Goal: Information Seeking & Learning: Understand process/instructions

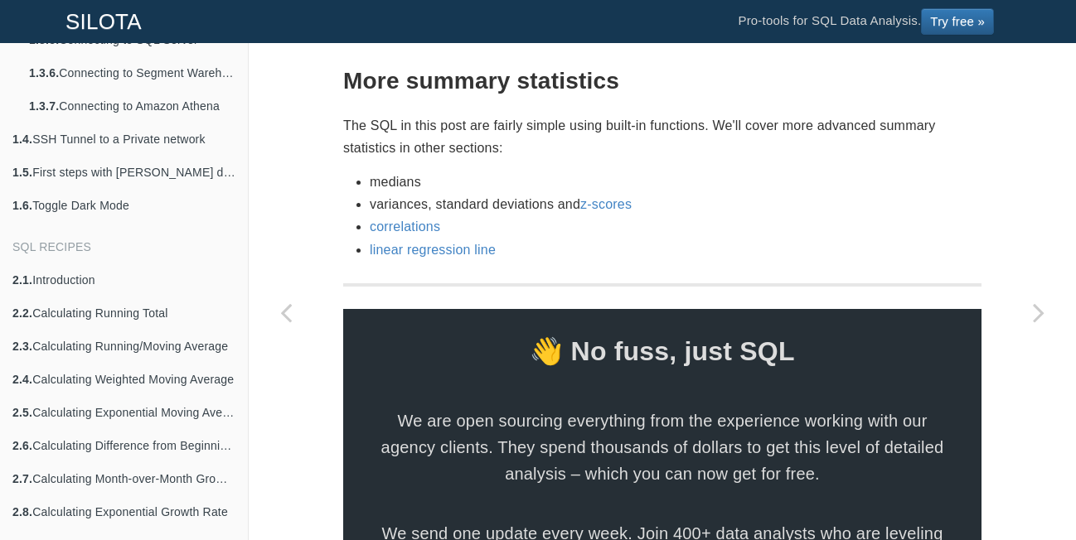
scroll to position [2953, 0]
drag, startPoint x: 453, startPoint y: 422, endPoint x: 433, endPoint y: 222, distance: 200.9
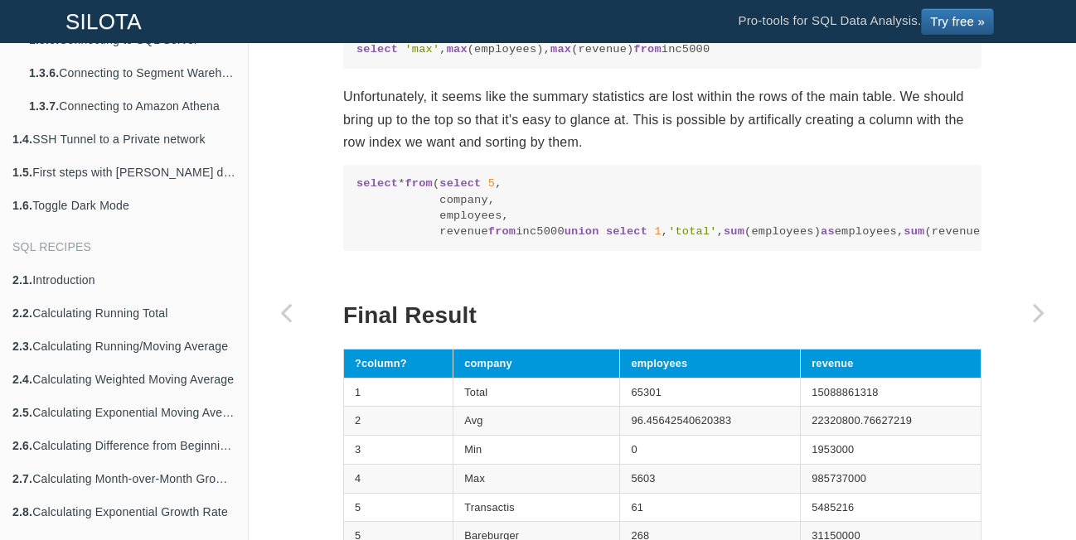
scroll to position [2036, 0]
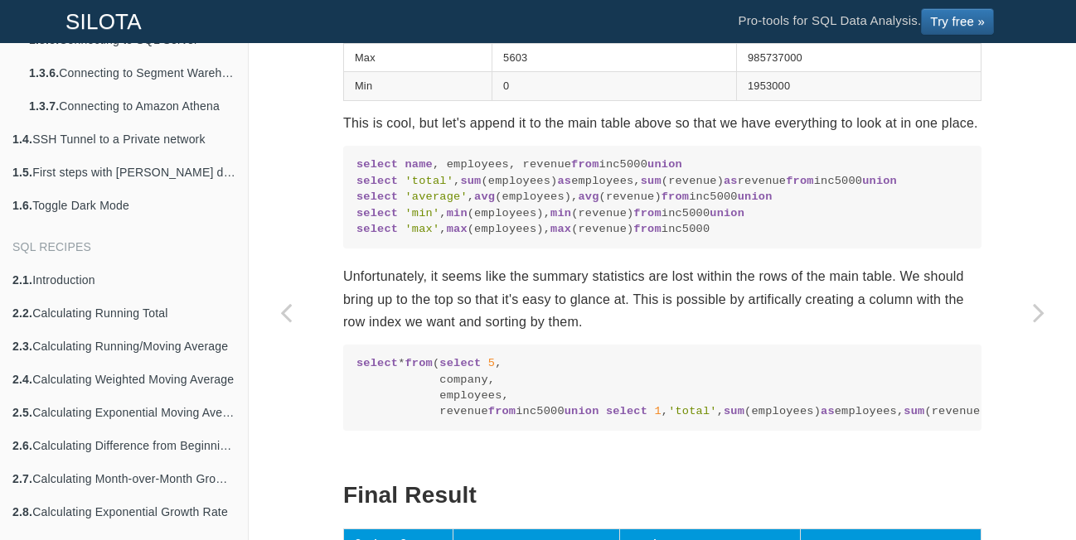
drag, startPoint x: 467, startPoint y: 372, endPoint x: 349, endPoint y: 423, distance: 128.1
click at [349, 249] on pre "select name , employees, revenue from inc5000 union select 'total' , sum (emplo…" at bounding box center [662, 197] width 638 height 103
copy code "select name , employees, revenue from inc5000 union select 'total' , sum (emplo…"
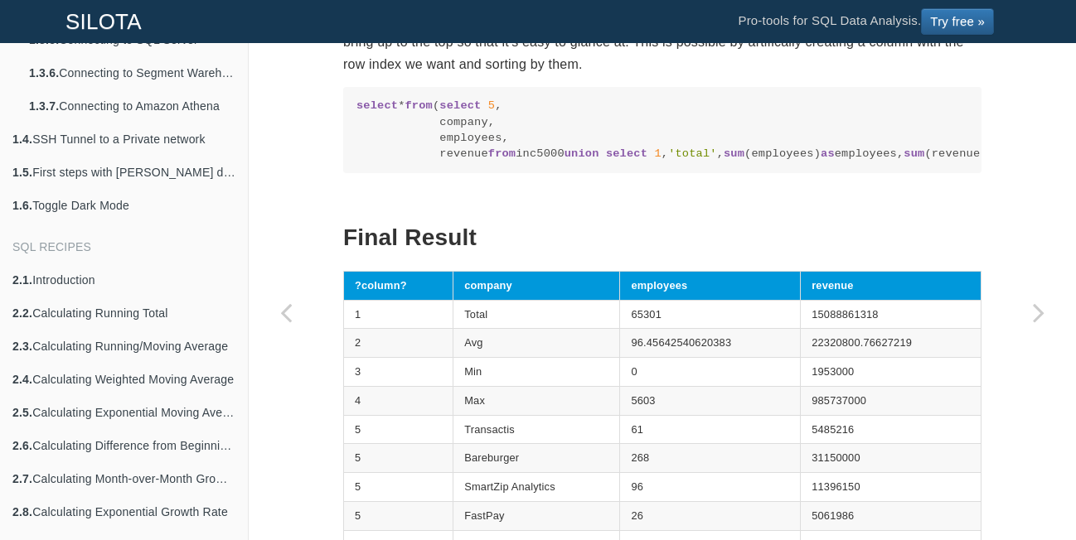
scroll to position [2298, 0]
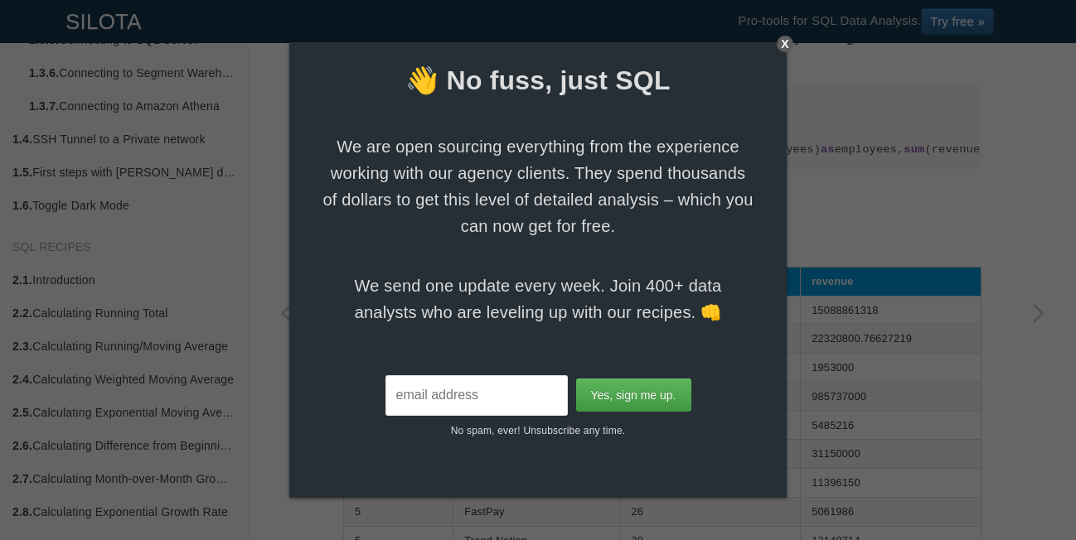
click at [783, 41] on div "X" at bounding box center [785, 44] width 17 height 17
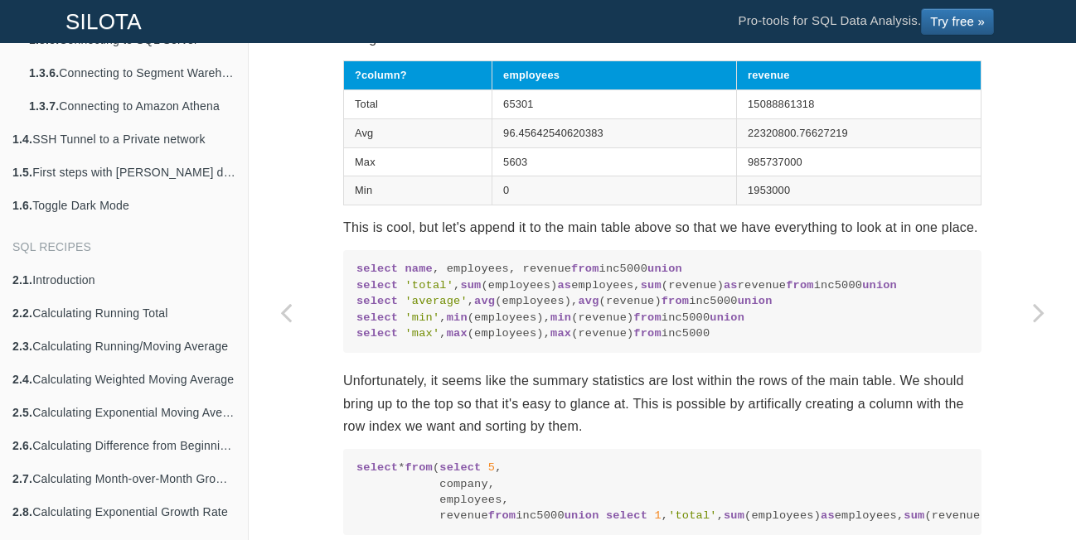
scroll to position [1761, 0]
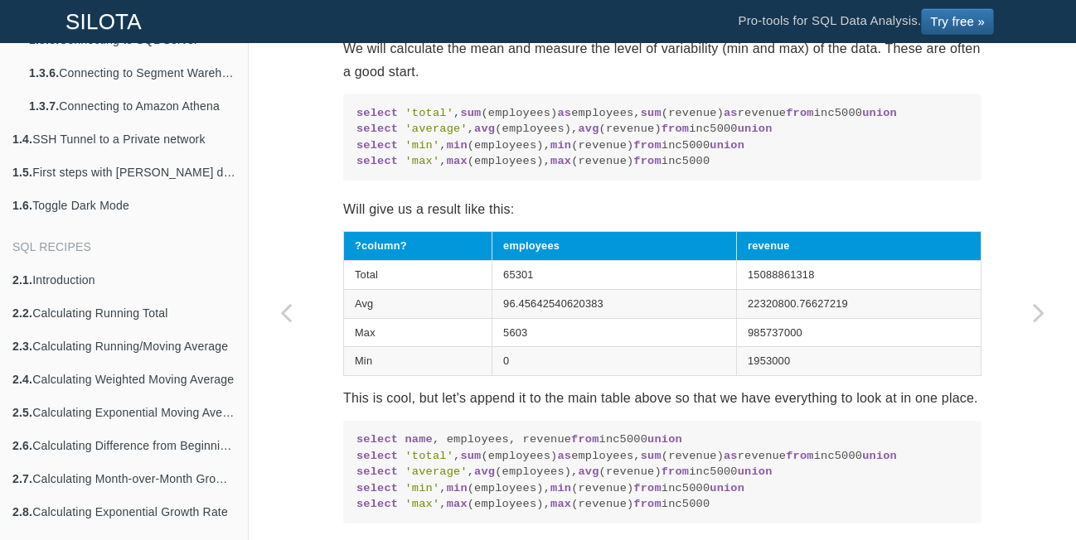
drag, startPoint x: 448, startPoint y: 396, endPoint x: 332, endPoint y: 80, distance: 337.3
click at [332, 80] on div "SQL Recipes Summarizing Data Calculating Summary Statistics Calculating Summary…" at bounding box center [662, 126] width 663 height 3604
click at [370, 100] on pre "select 'total' , sum (employees) as employees, sum (revenue) as revenue from in…" at bounding box center [662, 137] width 638 height 87
drag, startPoint x: 356, startPoint y: 106, endPoint x: 457, endPoint y: 410, distance: 319.8
click at [457, 181] on pre "select 'total' , sum (employees) as employees, sum (revenue) as revenue from in…" at bounding box center [662, 137] width 638 height 87
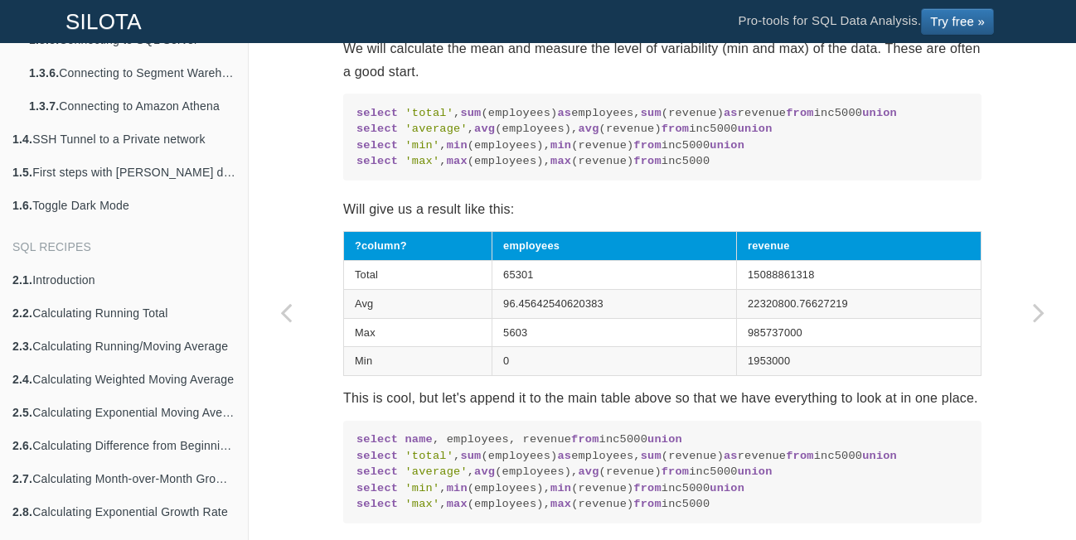
copy code "select 'total' , sum (employees) as employees, sum (revenue) as revenue from in…"
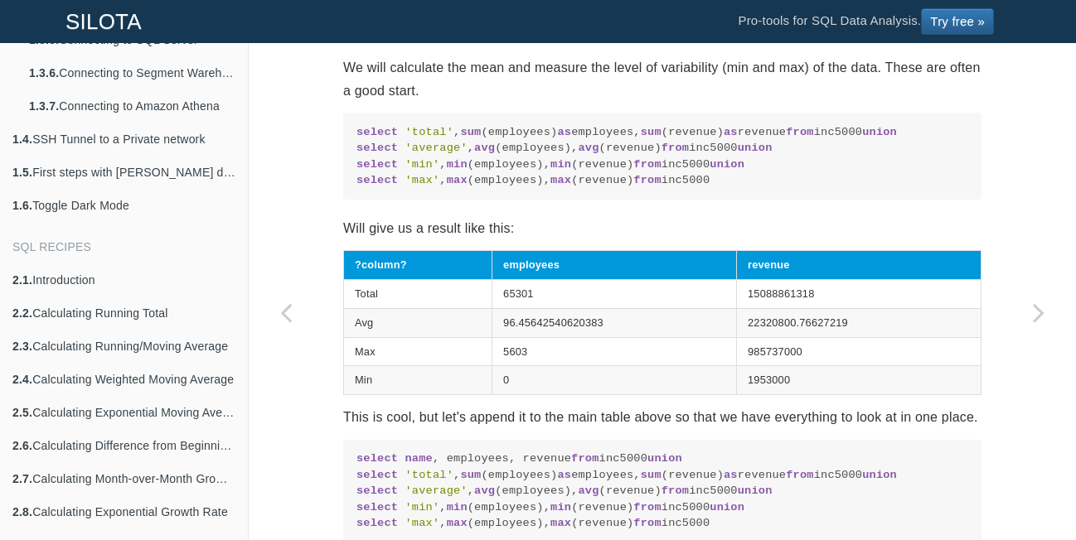
scroll to position [1719, 0]
